Goal: Task Accomplishment & Management: Use online tool/utility

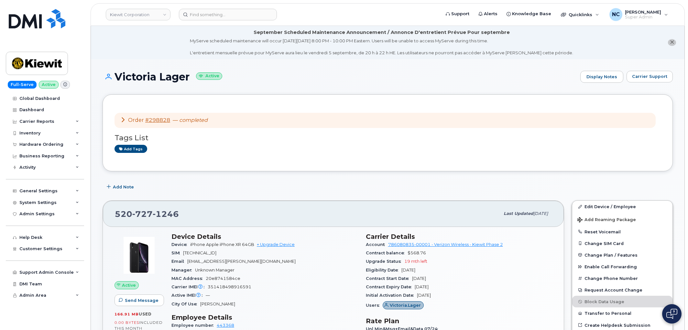
scroll to position [36, 0]
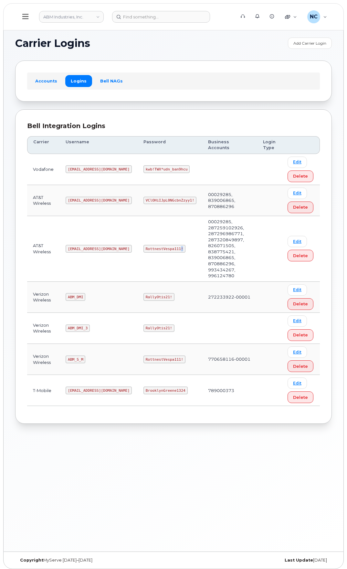
drag, startPoint x: 156, startPoint y: 239, endPoint x: 126, endPoint y: 241, distance: 30.4
click at [138, 241] on td "RottnestVespa111!" at bounding box center [170, 249] width 65 height 66
click at [157, 231] on td "RottnestVespa111!" at bounding box center [170, 249] width 65 height 66
drag, startPoint x: 158, startPoint y: 238, endPoint x: 119, endPoint y: 238, distance: 39.1
click at [138, 238] on td "RottnestVespa111!" at bounding box center [170, 249] width 65 height 66
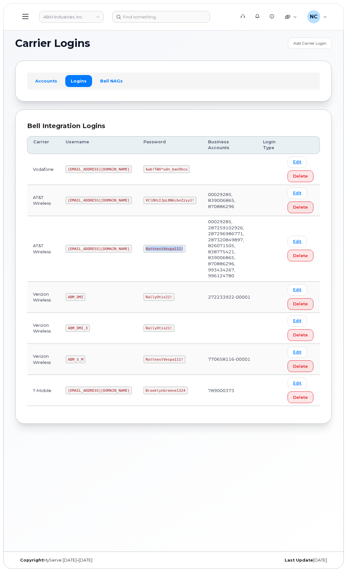
copy code "RottnestVespa111!"
